Goal: Transaction & Acquisition: Purchase product/service

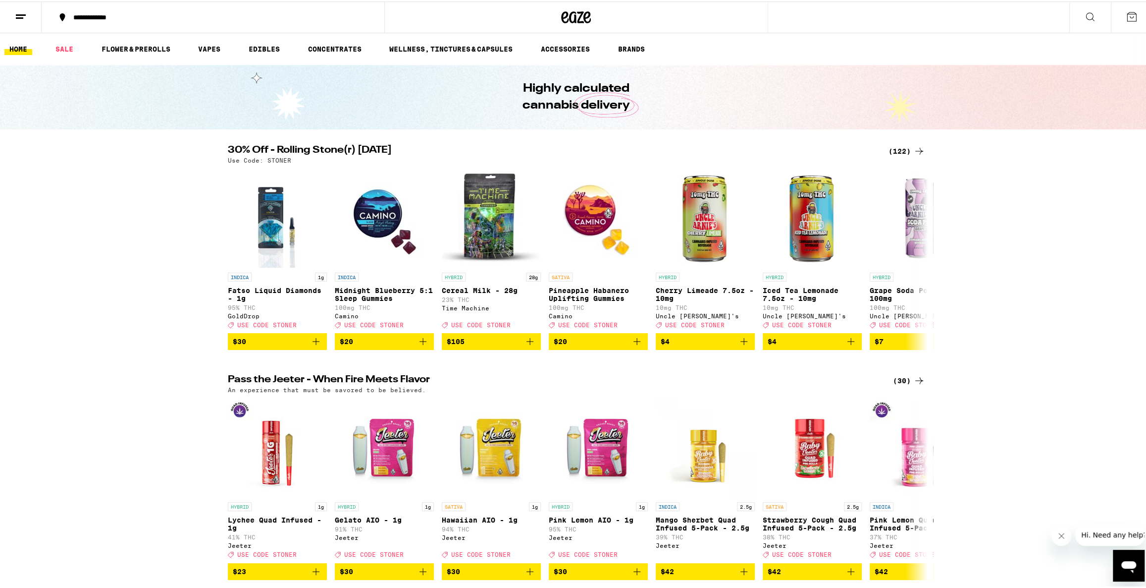
click at [902, 146] on div "(122)" at bounding box center [907, 150] width 37 height 12
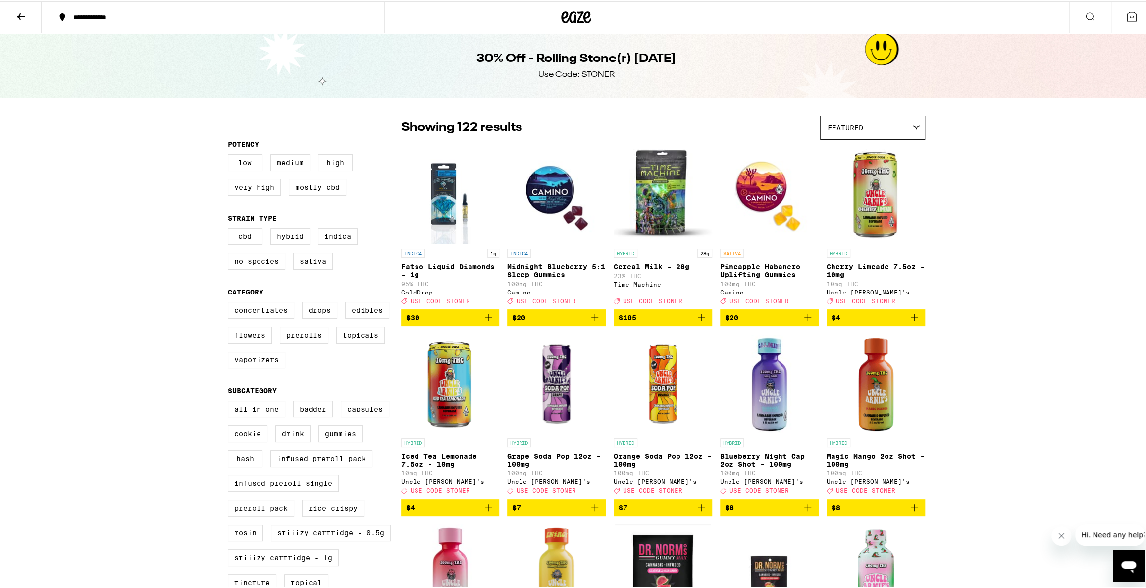
click at [272, 515] on label "Preroll Pack" at bounding box center [261, 506] width 66 height 17
click at [230, 401] on input "Preroll Pack" at bounding box center [230, 400] width 0 height 0
checkbox input "true"
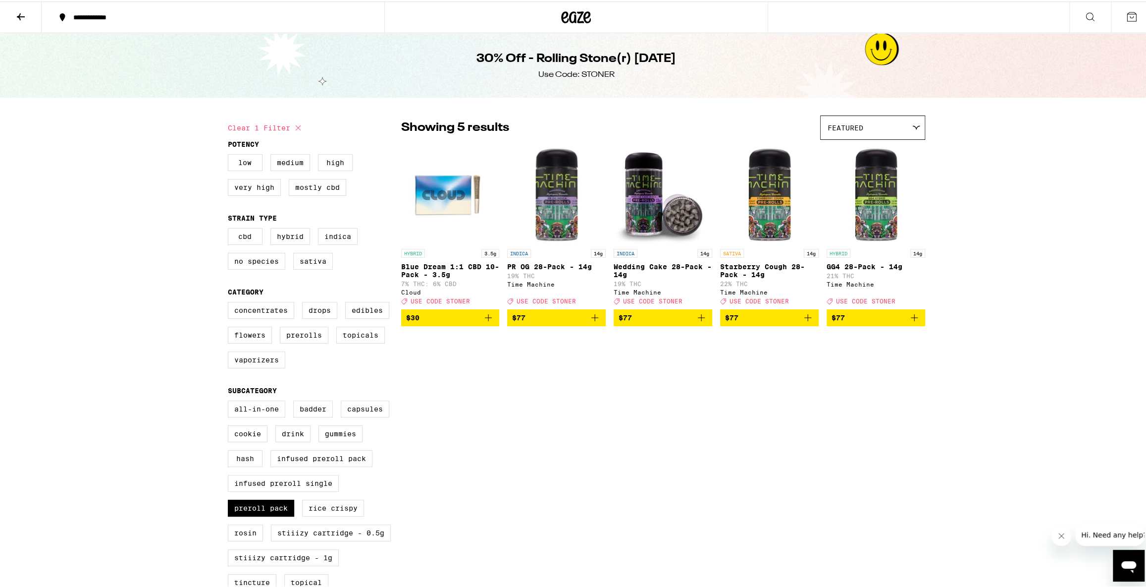
click at [23, 16] on icon at bounding box center [21, 15] width 12 height 12
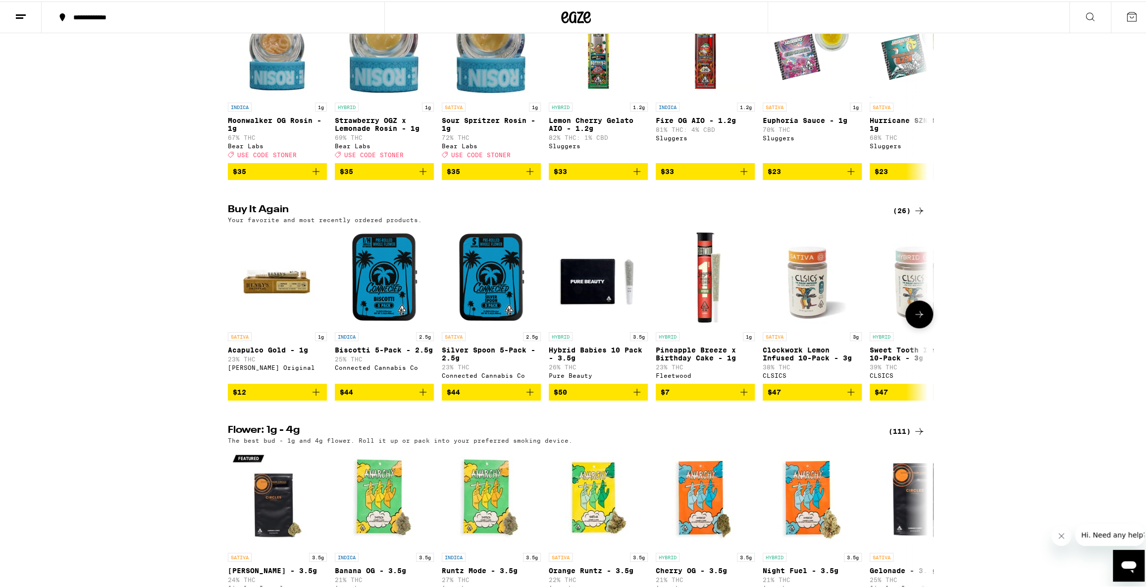
scroll to position [630, 0]
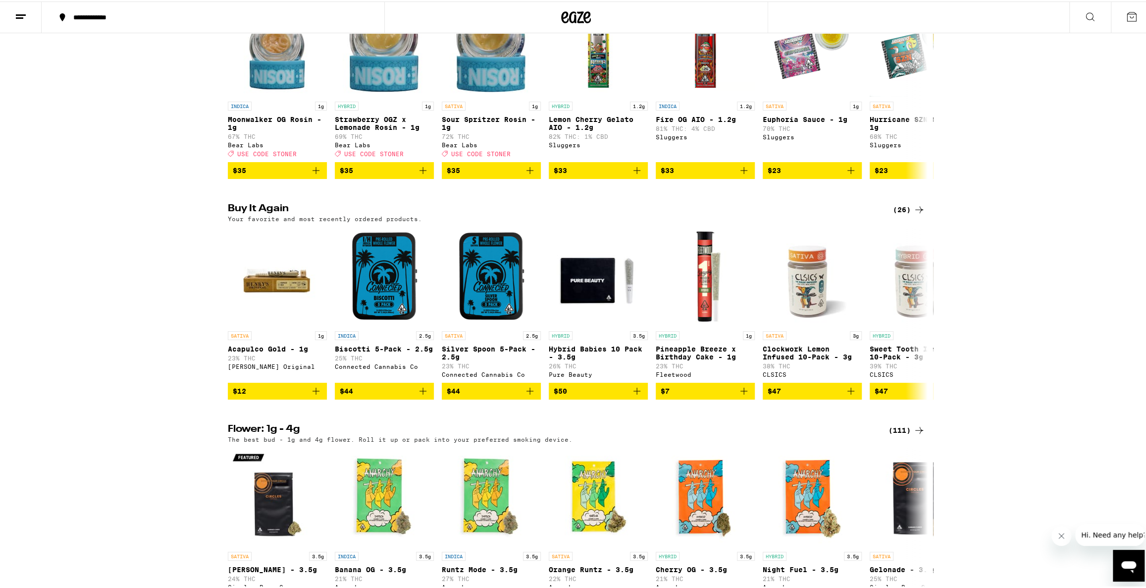
click at [900, 214] on div "(26)" at bounding box center [909, 208] width 32 height 12
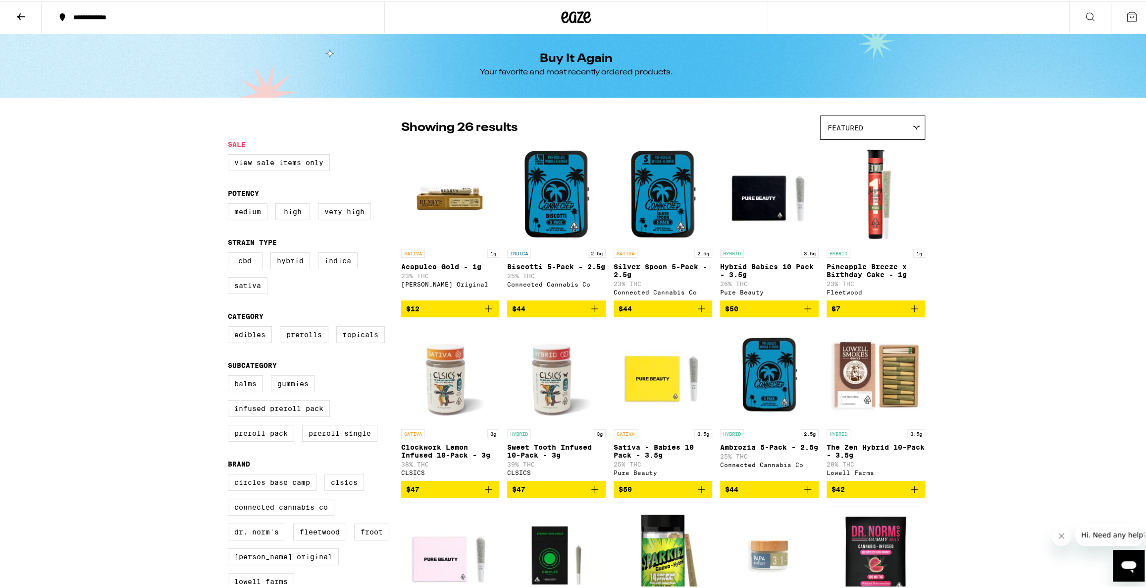
click at [594, 312] on icon "Add to bag" at bounding box center [595, 307] width 12 height 12
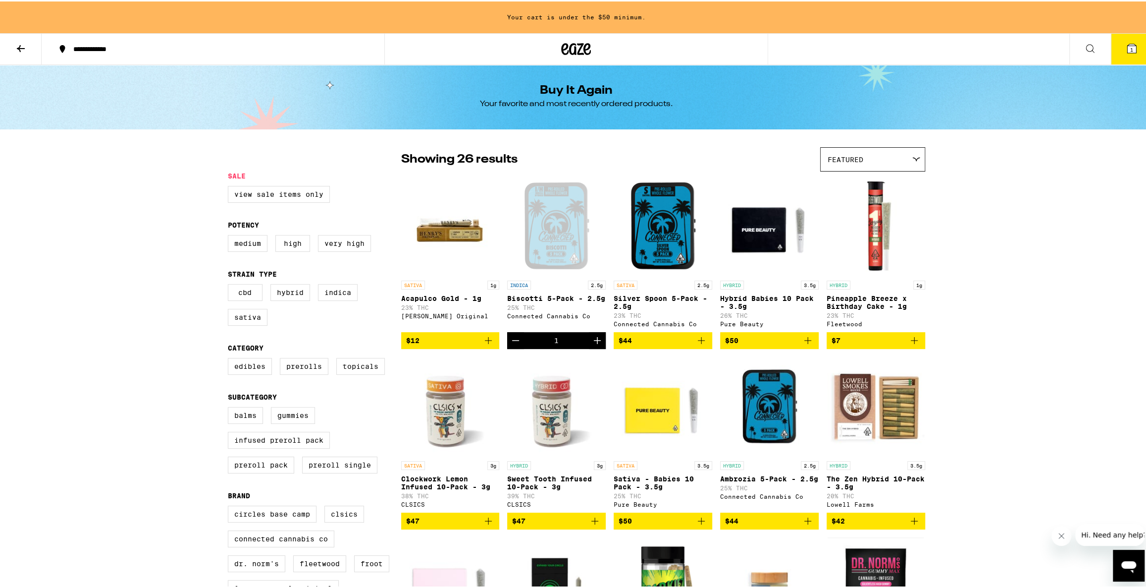
click at [804, 344] on icon "Add to bag" at bounding box center [808, 339] width 12 height 12
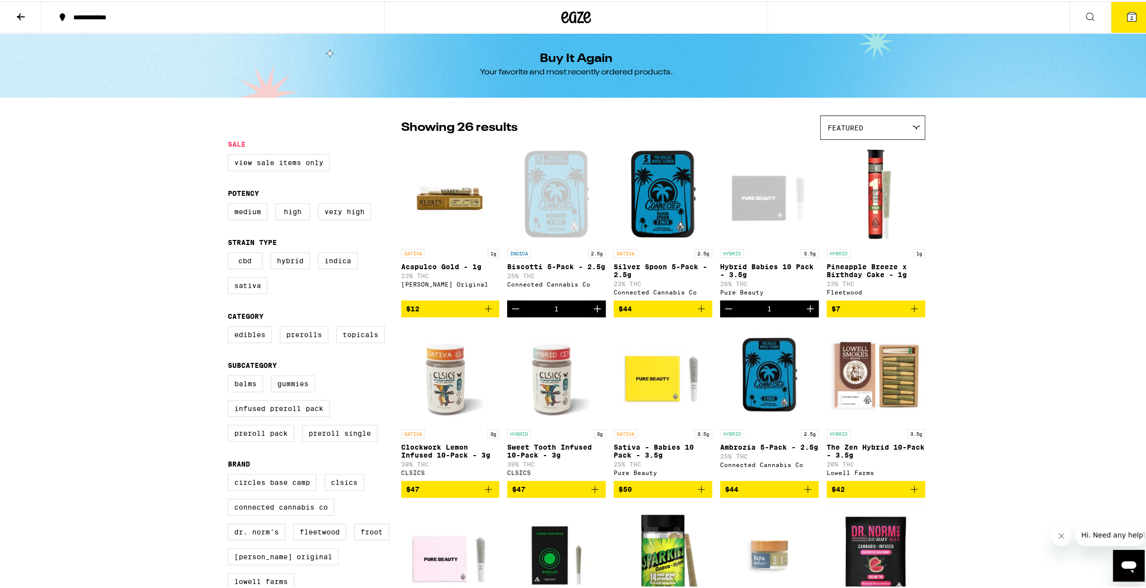
click at [592, 491] on icon "Add to bag" at bounding box center [595, 487] width 7 height 7
click at [1131, 13] on span "3" at bounding box center [1132, 16] width 3 height 6
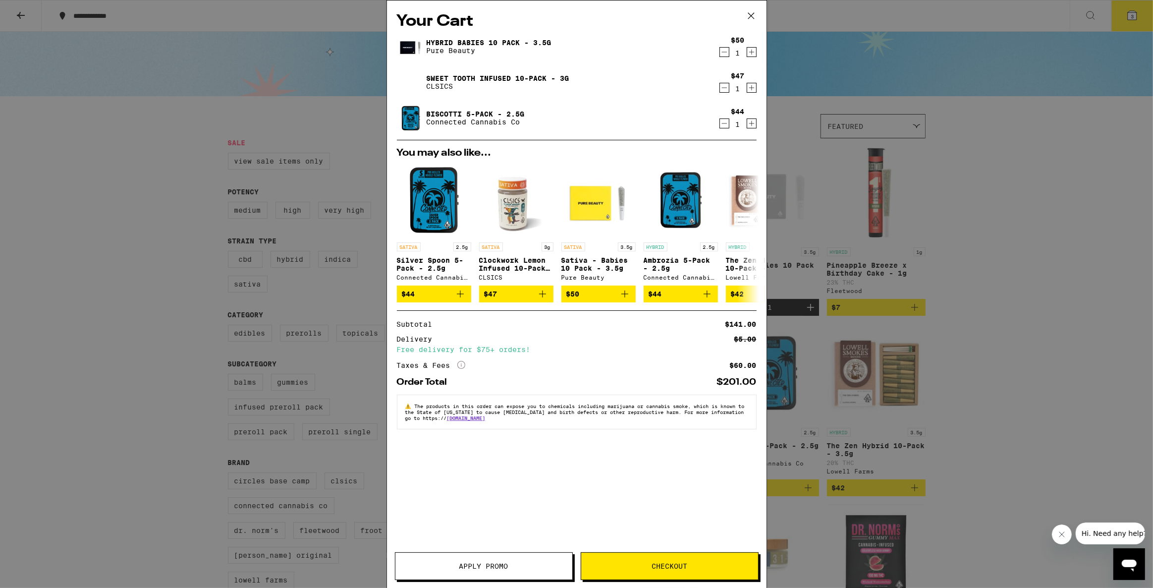
click at [656, 562] on span "Checkout" at bounding box center [669, 565] width 36 height 7
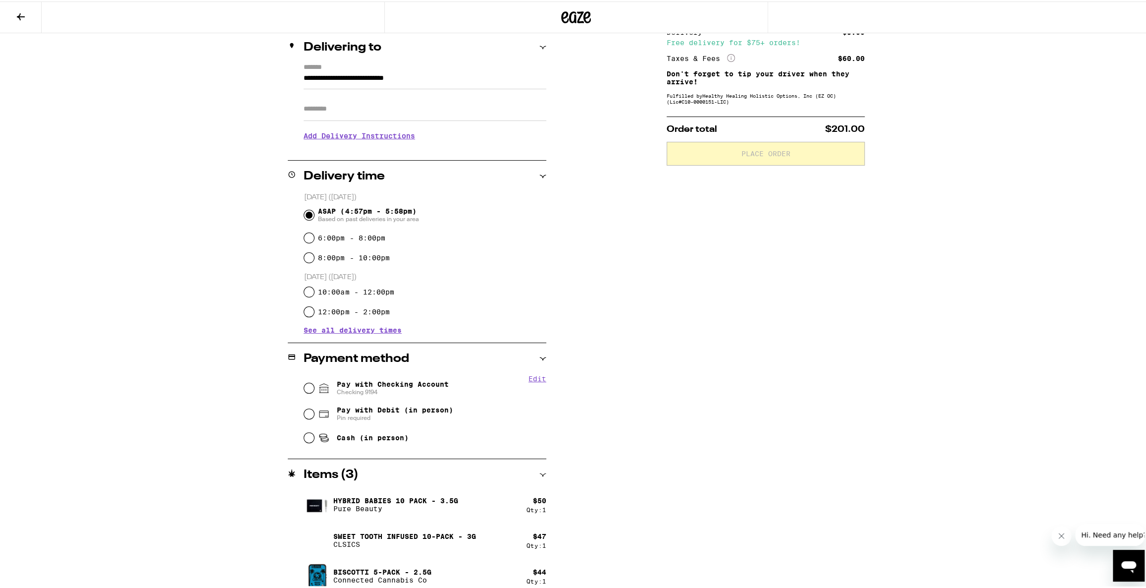
scroll to position [126, 0]
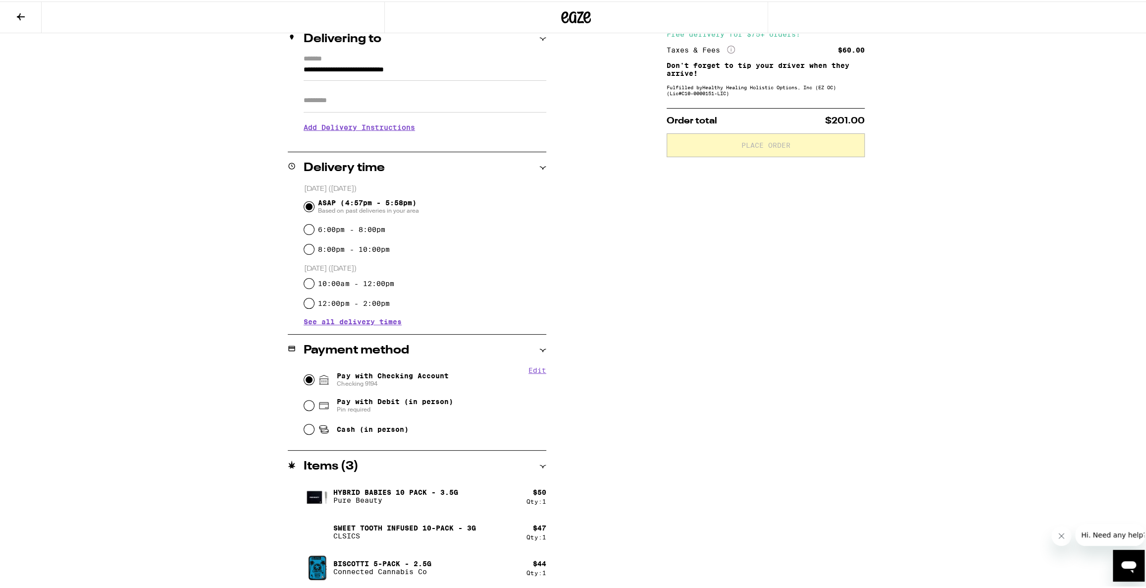
click at [304, 377] on input "Pay with Checking Account Checking 9194" at bounding box center [309, 378] width 10 height 10
radio input "true"
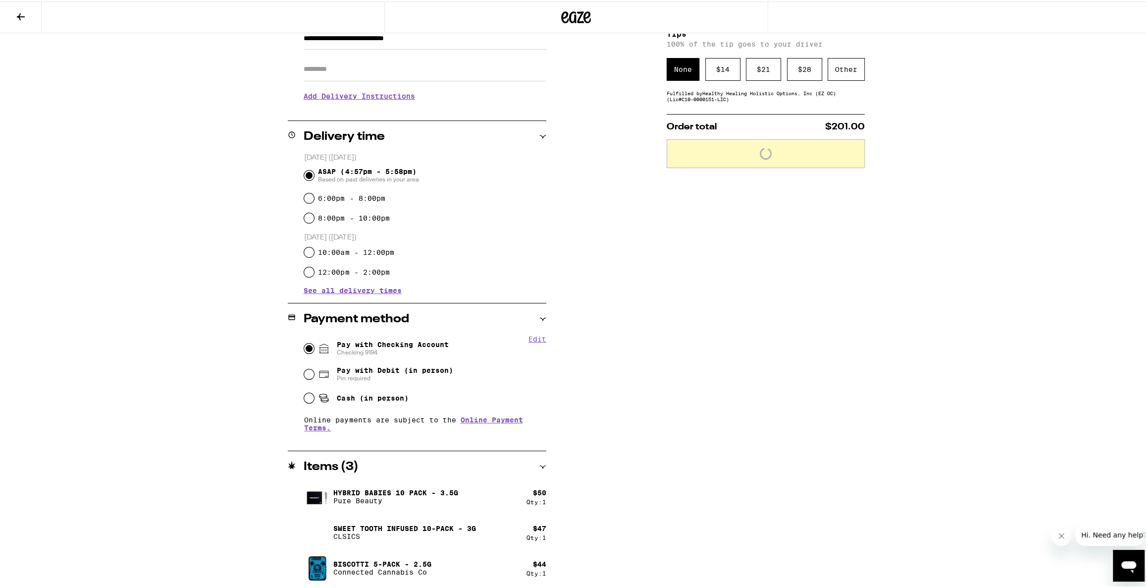
scroll to position [158, 0]
click at [844, 64] on div "Other" at bounding box center [846, 67] width 37 height 23
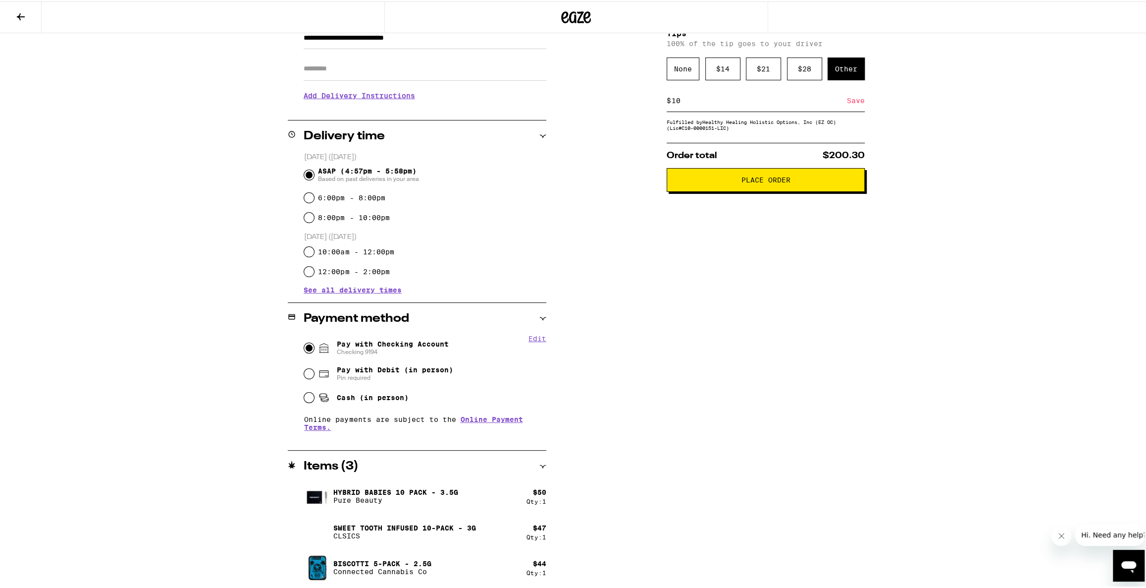
type input "10"
click at [849, 101] on div "Save" at bounding box center [856, 99] width 18 height 22
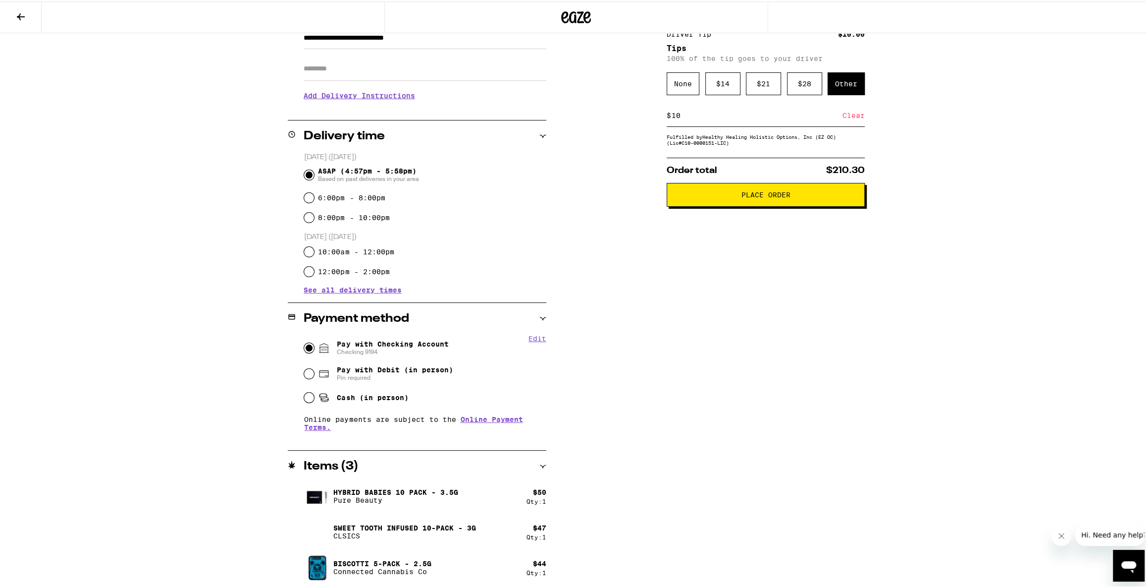
click at [764, 201] on button "Place Order" at bounding box center [766, 193] width 198 height 24
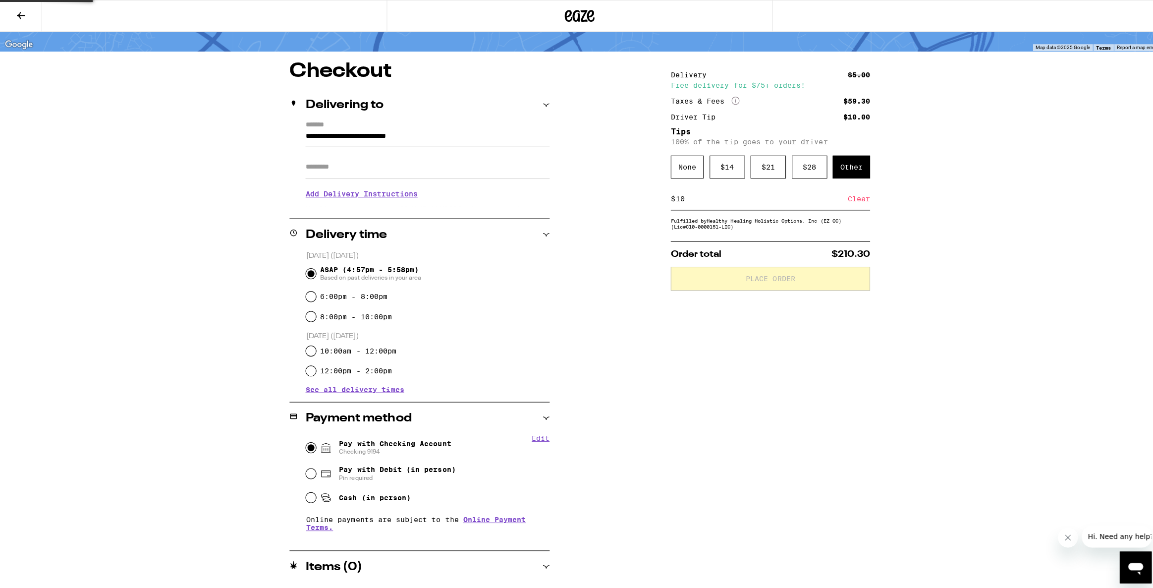
scroll to position [0, 0]
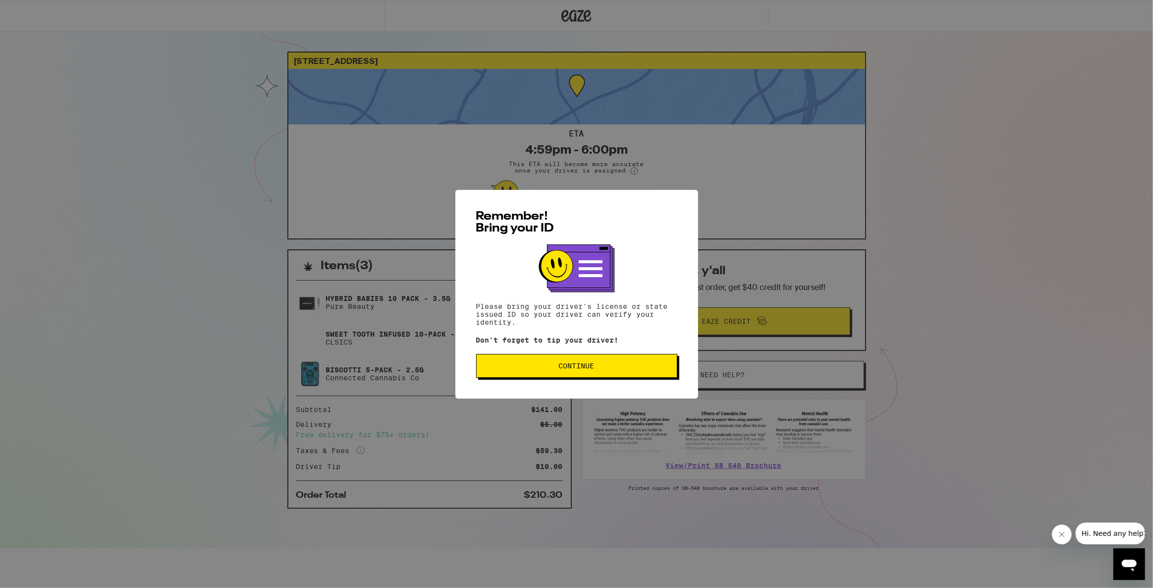
click at [570, 368] on span "Continue" at bounding box center [577, 365] width 36 height 7
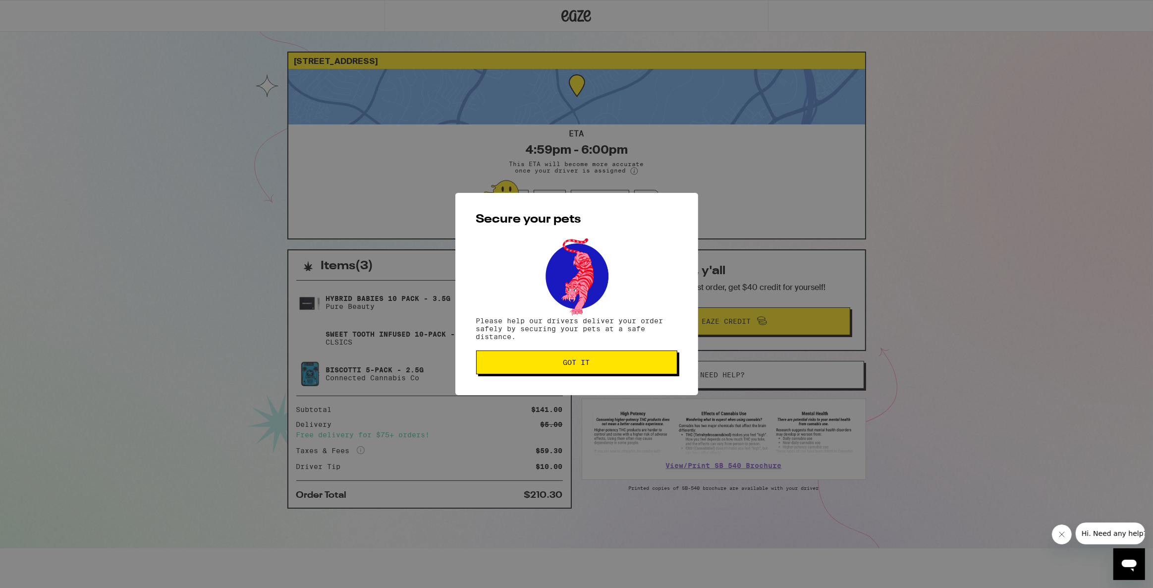
click at [570, 366] on span "Got it" at bounding box center [576, 362] width 27 height 7
